Goal: Transaction & Acquisition: Download file/media

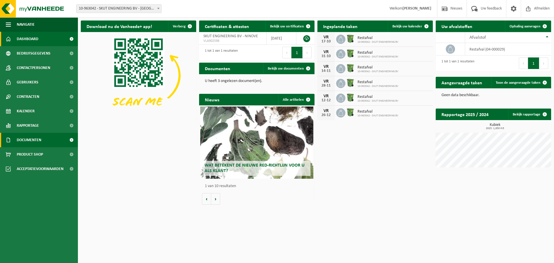
drag, startPoint x: 35, startPoint y: 138, endPoint x: 50, endPoint y: 133, distance: 16.7
click at [35, 138] on span "Documenten" at bounding box center [29, 140] width 25 height 14
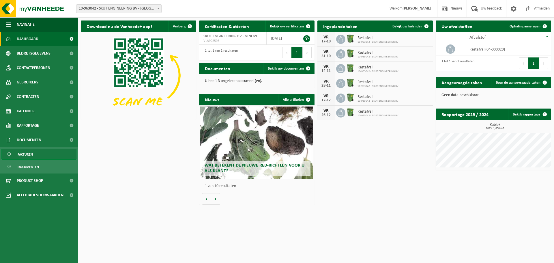
click at [25, 153] on span "Facturen" at bounding box center [25, 154] width 15 height 11
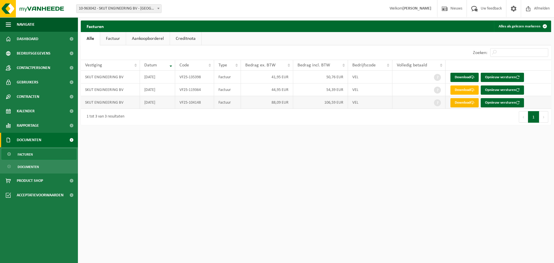
click at [461, 103] on link "Download" at bounding box center [464, 102] width 28 height 9
drag, startPoint x: 441, startPoint y: 207, endPoint x: 433, endPoint y: 181, distance: 26.9
click at [440, 207] on html "Vestiging: 10-963042 - SKUT ENGINEERING BV - NINOVE 10-963042 - SKUT ENGINEERIN…" at bounding box center [277, 131] width 554 height 263
click at [463, 89] on link "Download" at bounding box center [464, 89] width 28 height 9
click at [461, 75] on link "Download" at bounding box center [464, 77] width 28 height 9
